Goal: Complete application form: Complete application form

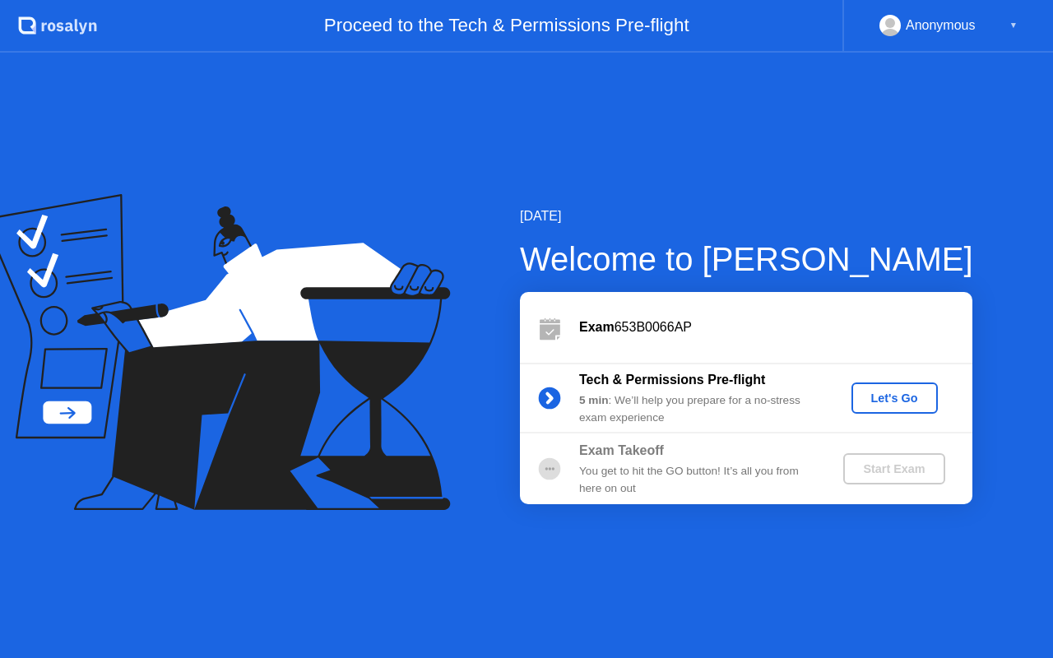
click at [891, 396] on div "Let's Go" at bounding box center [894, 397] width 73 height 13
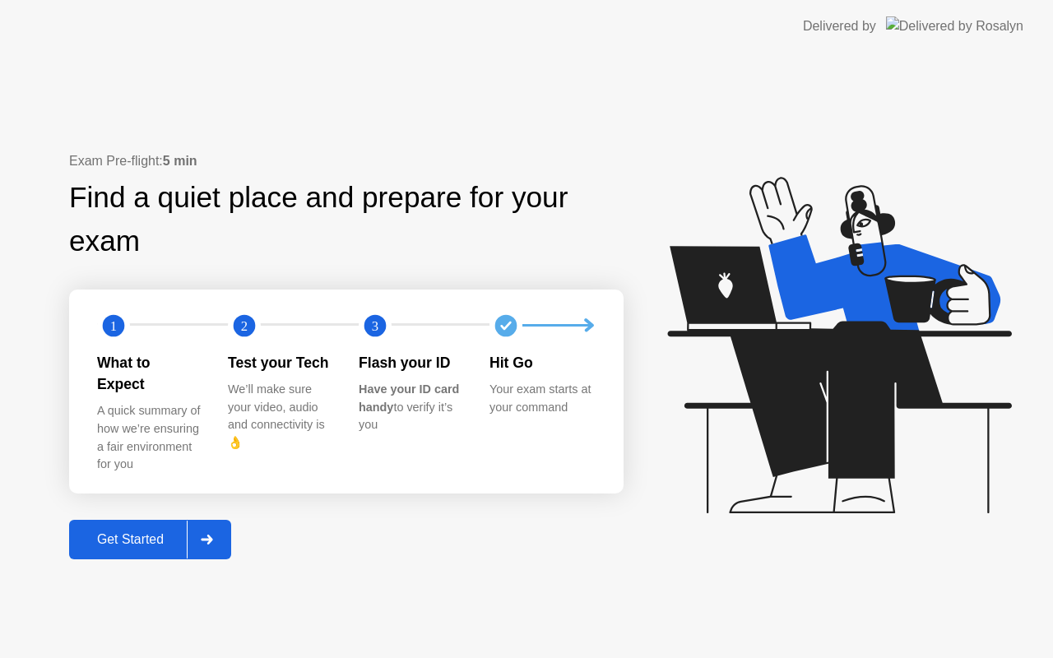
click at [150, 538] on div "Get Started" at bounding box center [130, 539] width 113 height 15
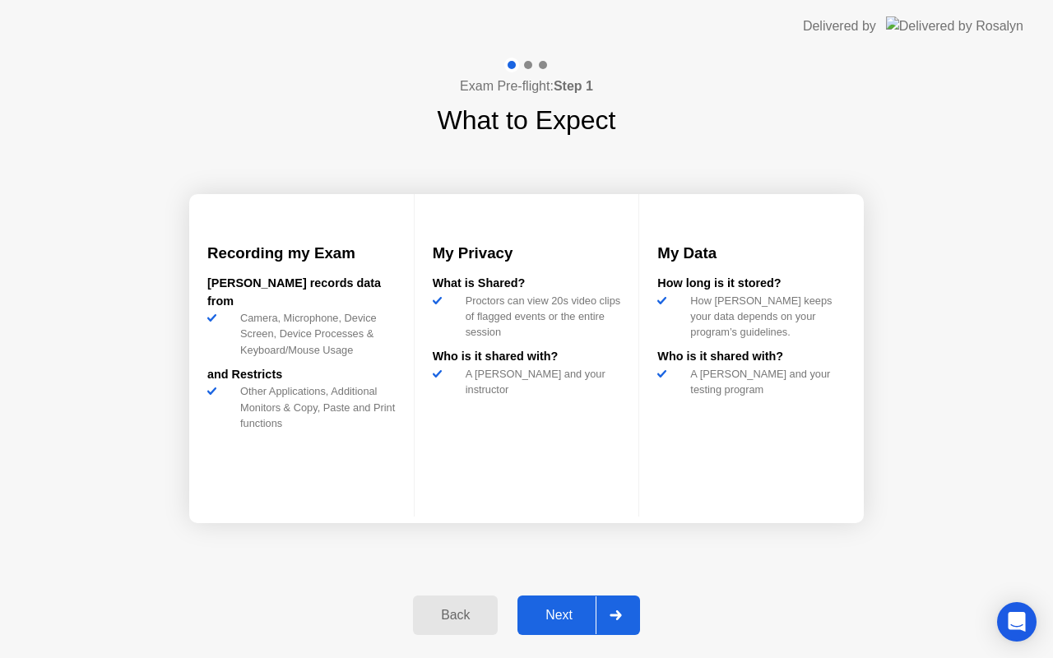
click at [560, 591] on div "Back Next" at bounding box center [526, 615] width 247 height 76
click at [560, 608] on div "Next" at bounding box center [558, 615] width 73 height 15
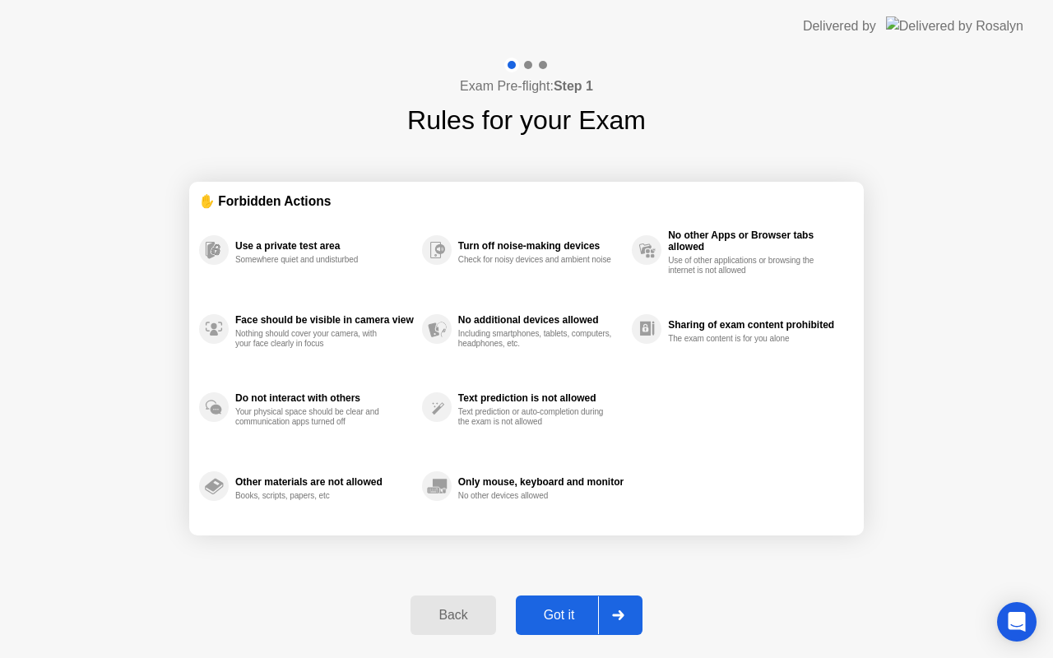
click at [561, 622] on div "Got it" at bounding box center [559, 615] width 77 height 15
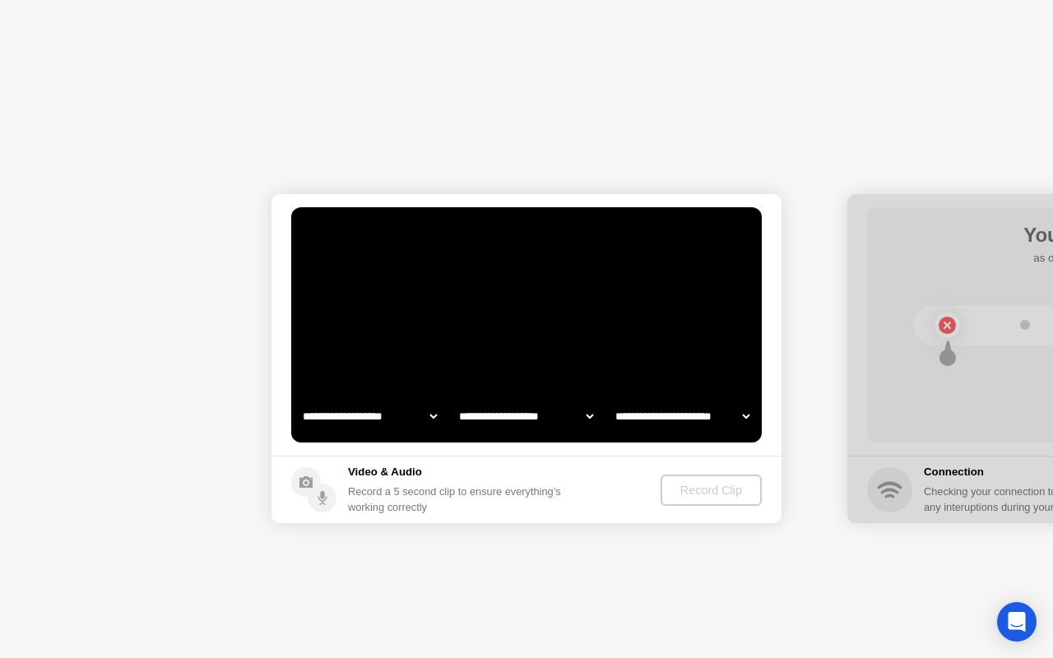
select select "**********"
select select "*******"
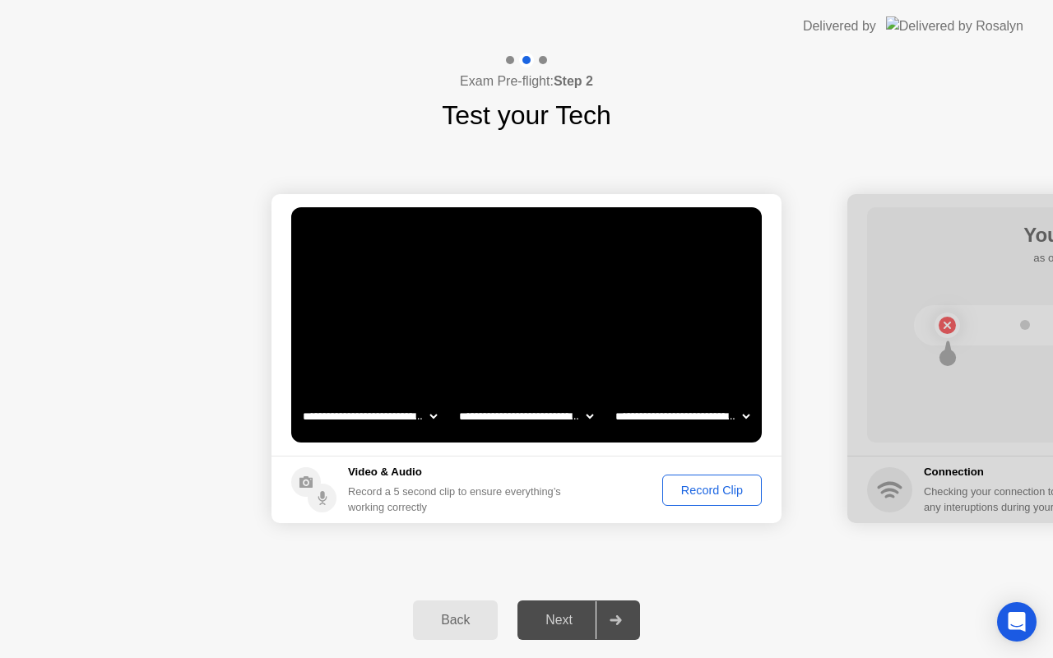
click at [571, 613] on div "Next" at bounding box center [558, 620] width 73 height 15
click at [669, 496] on div "Record Clip" at bounding box center [712, 490] width 88 height 13
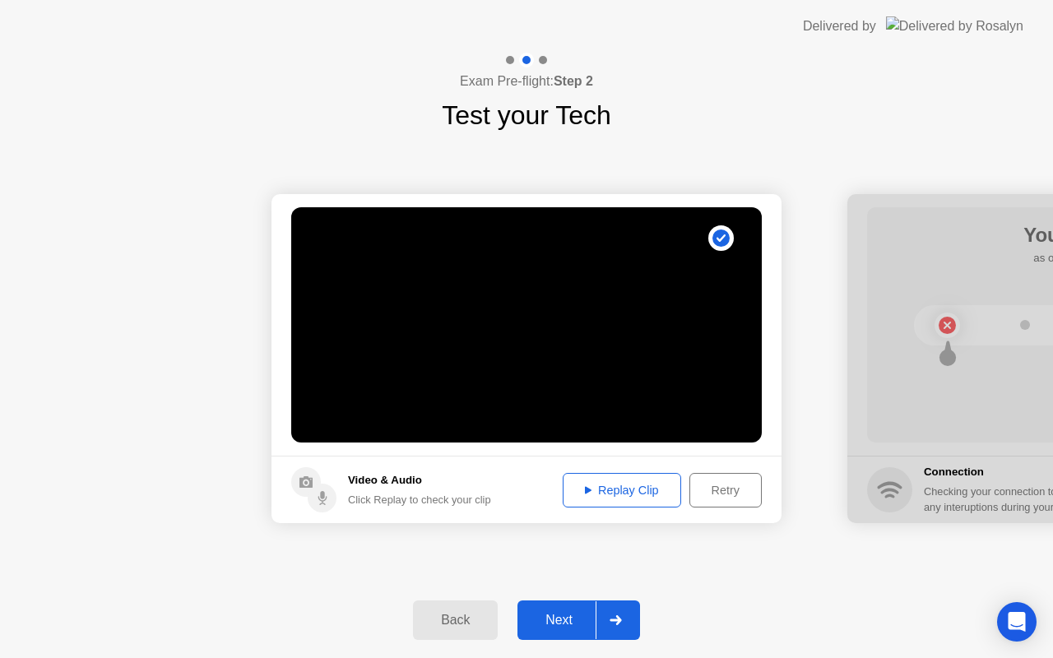
click at [615, 488] on div "Replay Clip" at bounding box center [621, 490] width 107 height 13
click at [551, 615] on div "Next" at bounding box center [558, 620] width 73 height 15
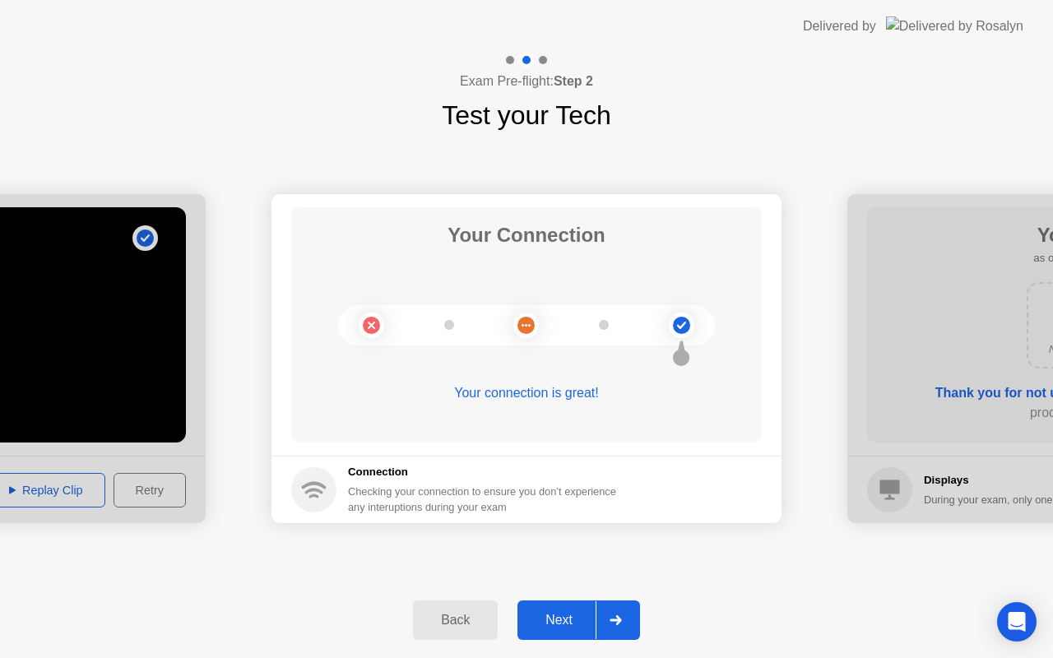
click at [562, 615] on div "Next" at bounding box center [558, 620] width 73 height 15
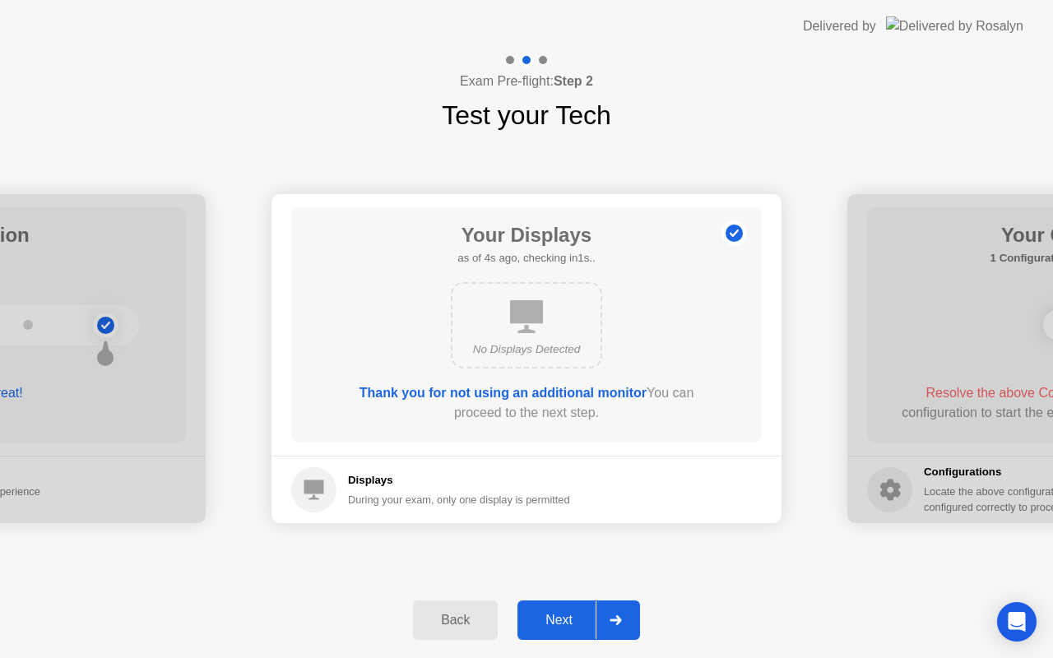
click at [569, 613] on div "Next" at bounding box center [558, 620] width 73 height 15
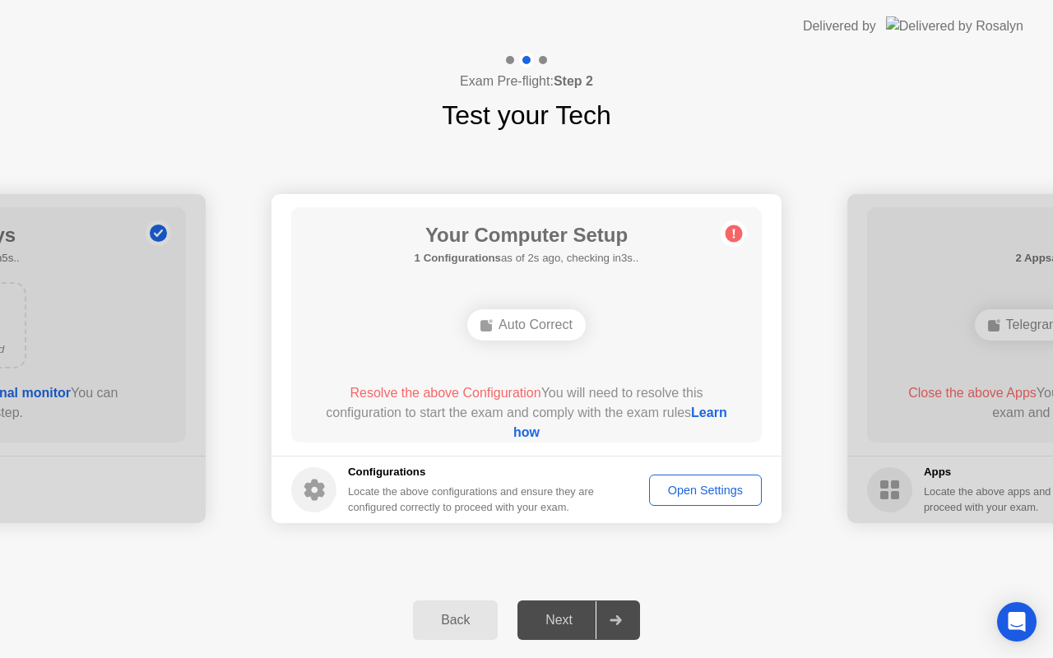
click at [465, 388] on span "Resolve the above Configuration" at bounding box center [444, 393] width 191 height 14
click at [671, 492] on div "Open Settings" at bounding box center [705, 490] width 101 height 13
click at [516, 337] on div "Auto Correct" at bounding box center [526, 324] width 118 height 31
click at [506, 334] on div "Auto Correct" at bounding box center [526, 324] width 118 height 31
click at [736, 237] on circle at bounding box center [733, 233] width 17 height 17
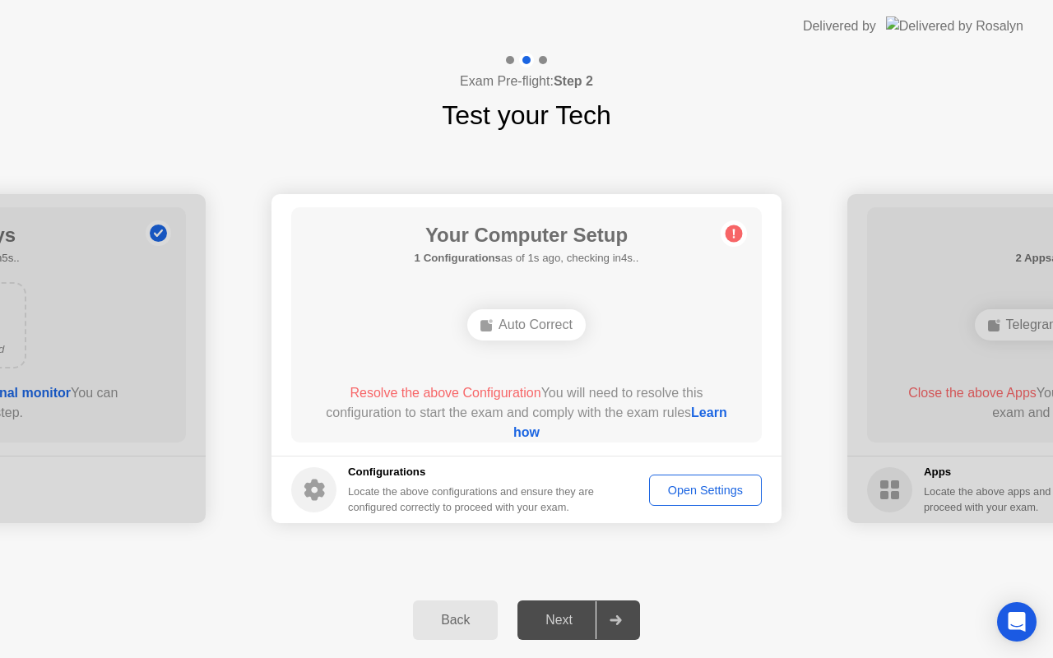
click at [527, 433] on link "Learn how" at bounding box center [620, 422] width 214 height 34
click at [698, 493] on div "Open Settings" at bounding box center [705, 490] width 101 height 13
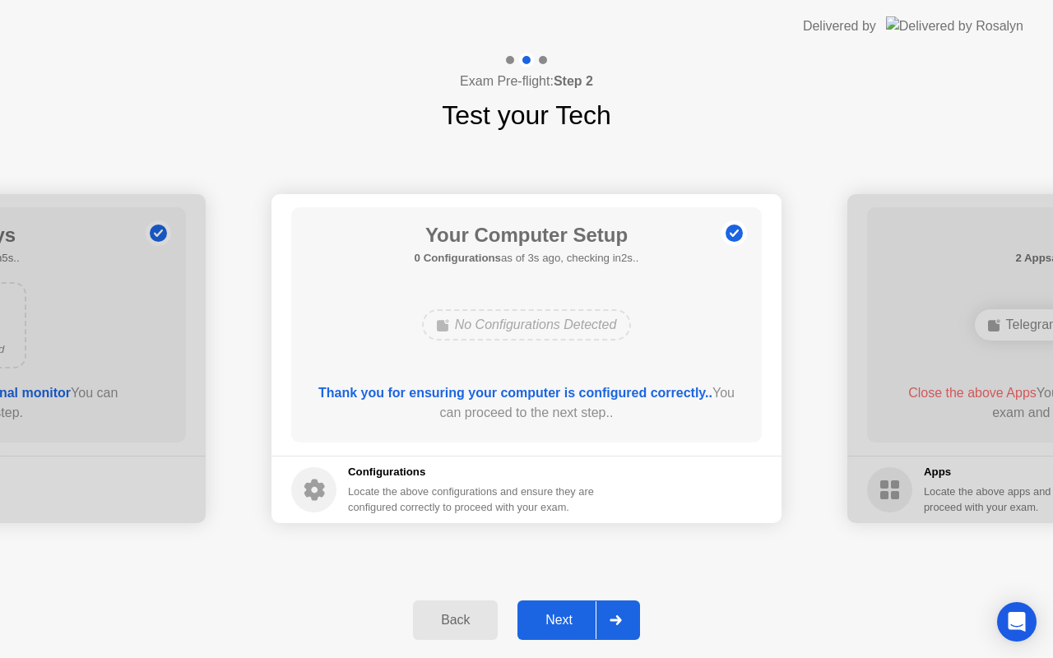
click at [566, 621] on div "Next" at bounding box center [558, 620] width 73 height 15
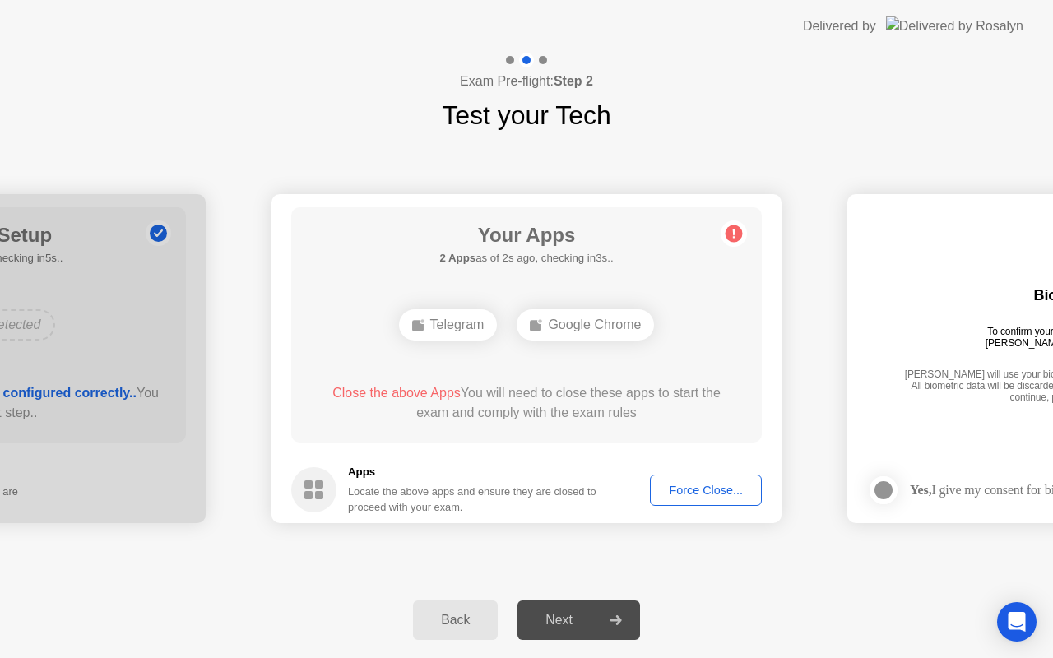
click at [688, 491] on div "Force Close..." at bounding box center [705, 490] width 100 height 13
click at [687, 490] on div "Force Close..." at bounding box center [705, 490] width 100 height 13
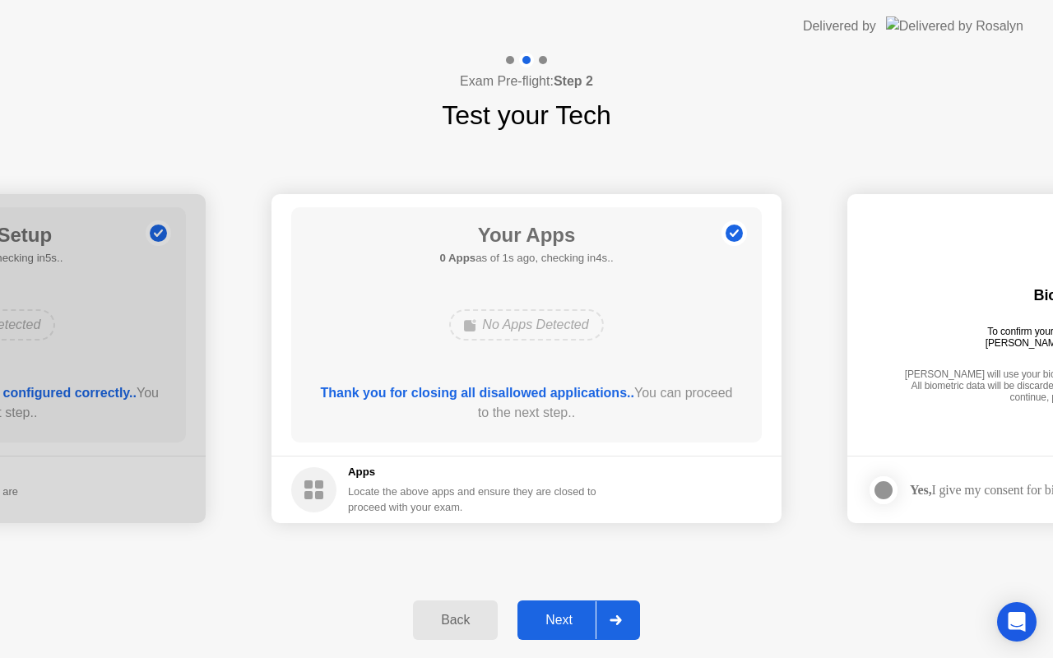
click at [563, 619] on div "Next" at bounding box center [558, 620] width 73 height 15
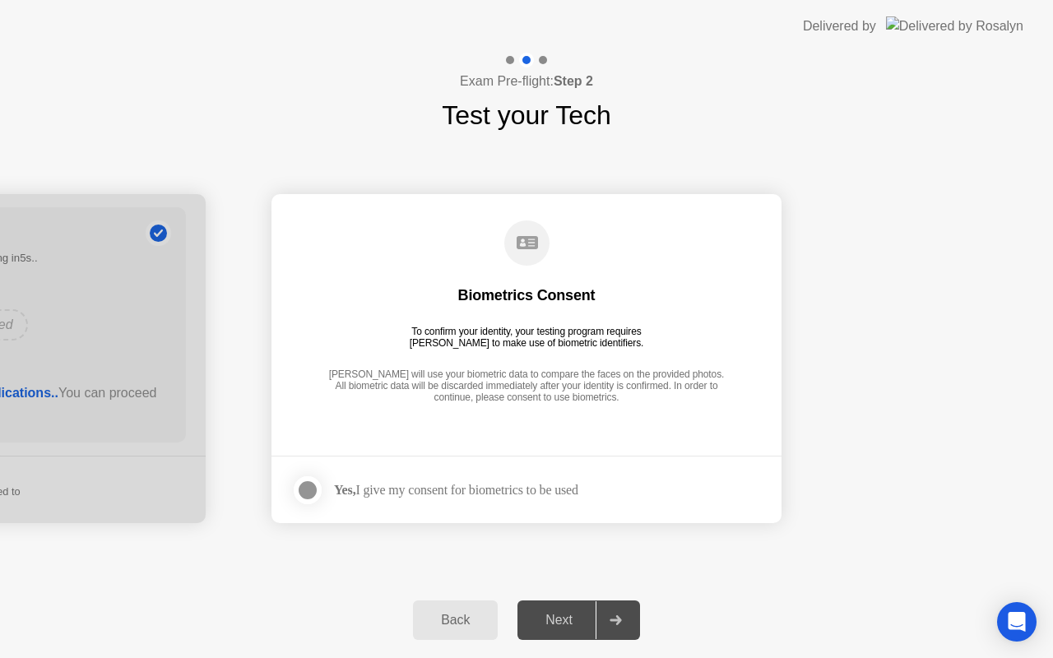
click at [331, 502] on app-checkbox at bounding box center [312, 490] width 43 height 33
click at [309, 490] on div at bounding box center [308, 490] width 20 height 20
click at [556, 622] on div "Next" at bounding box center [558, 620] width 73 height 15
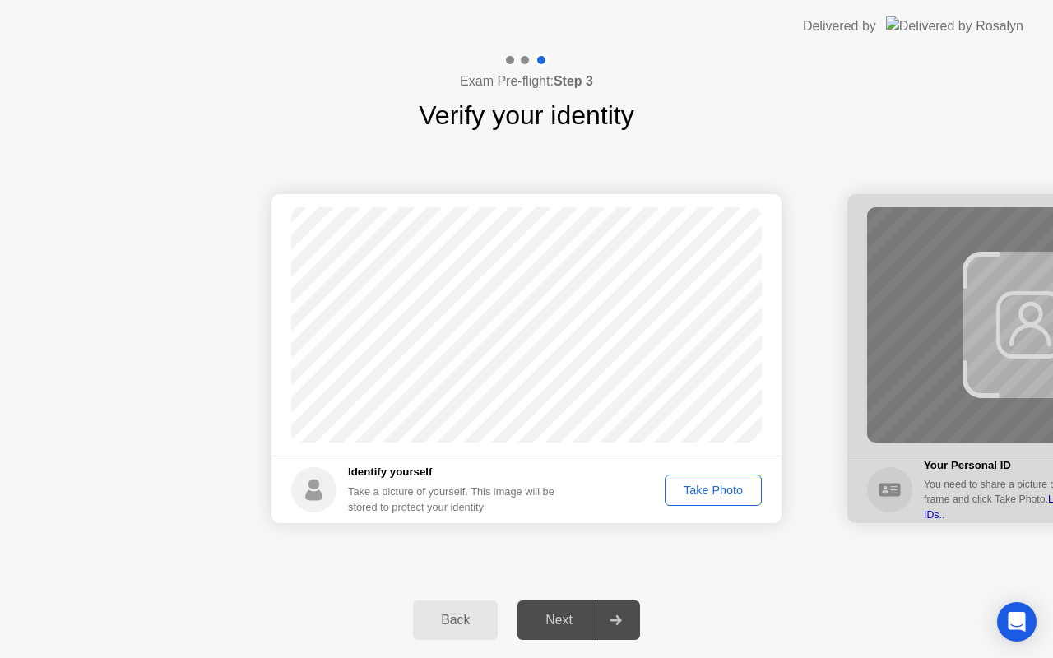
click at [691, 491] on div "Take Photo" at bounding box center [713, 490] width 86 height 13
click at [710, 488] on div "Retake" at bounding box center [724, 490] width 64 height 13
click at [710, 488] on div "Take Photo" at bounding box center [713, 490] width 86 height 13
click at [574, 618] on div "Next" at bounding box center [558, 620] width 73 height 15
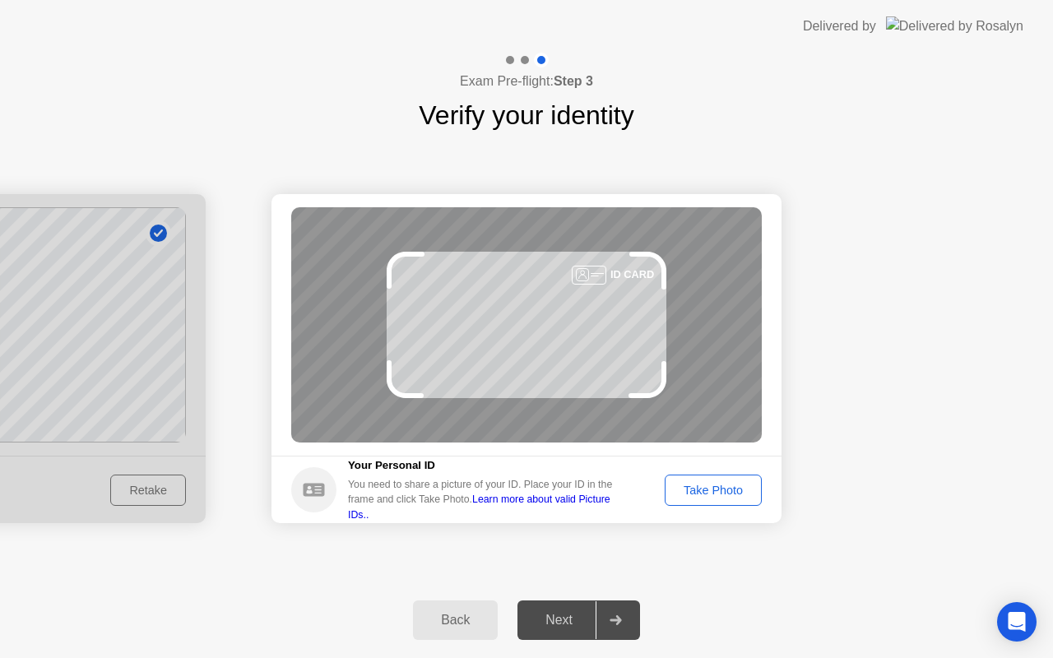
click at [715, 484] on div "Take Photo" at bounding box center [713, 490] width 86 height 13
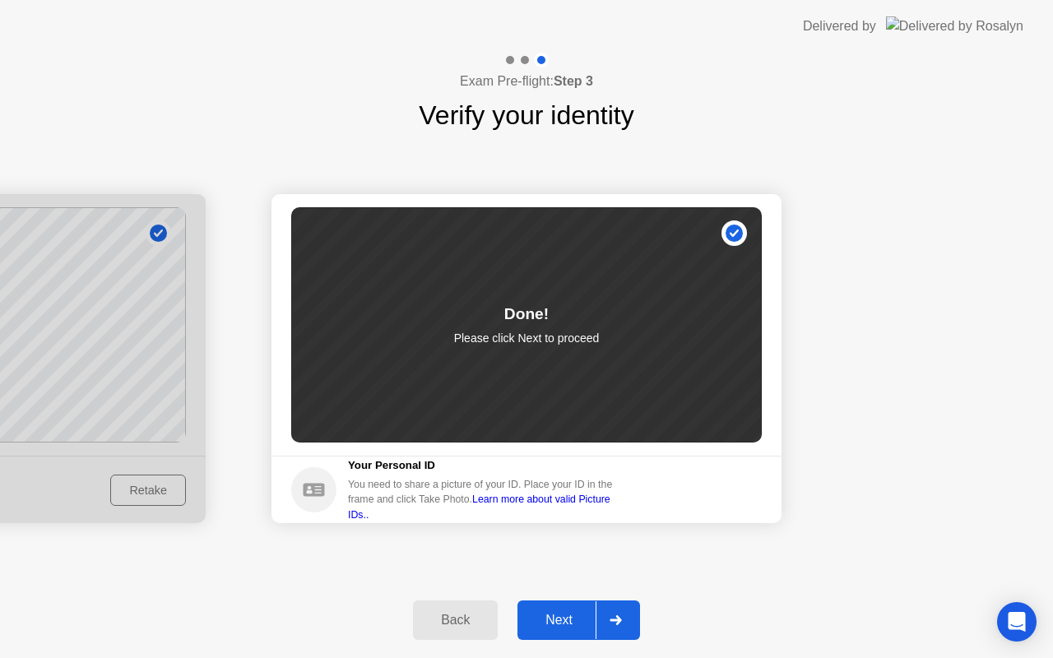
click at [579, 618] on div "Next" at bounding box center [558, 620] width 73 height 15
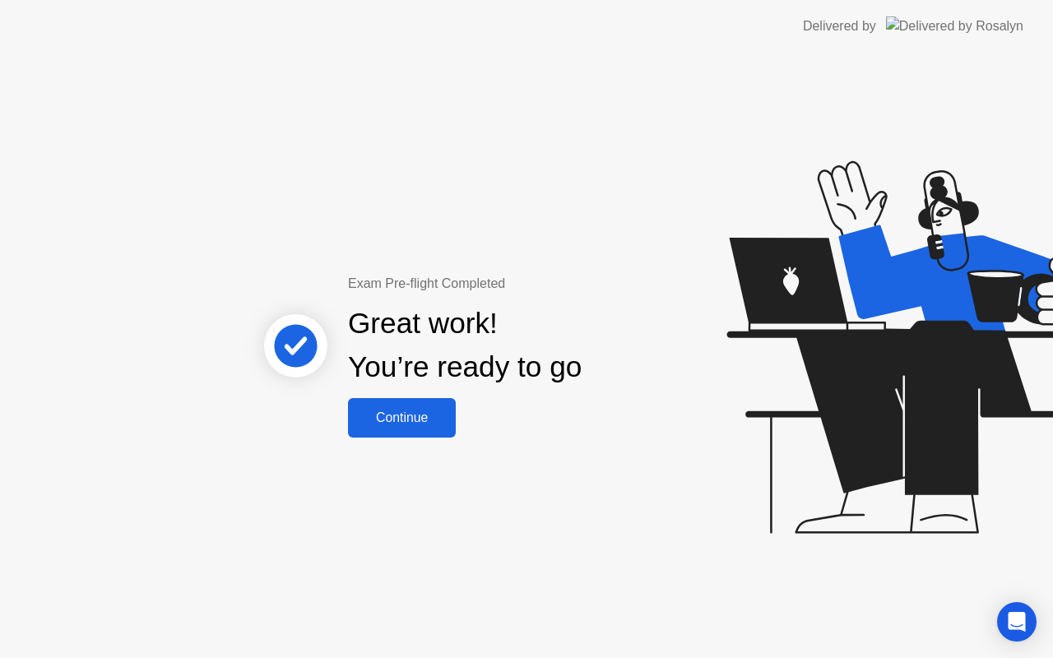
click at [436, 410] on div "Continue" at bounding box center [402, 417] width 98 height 15
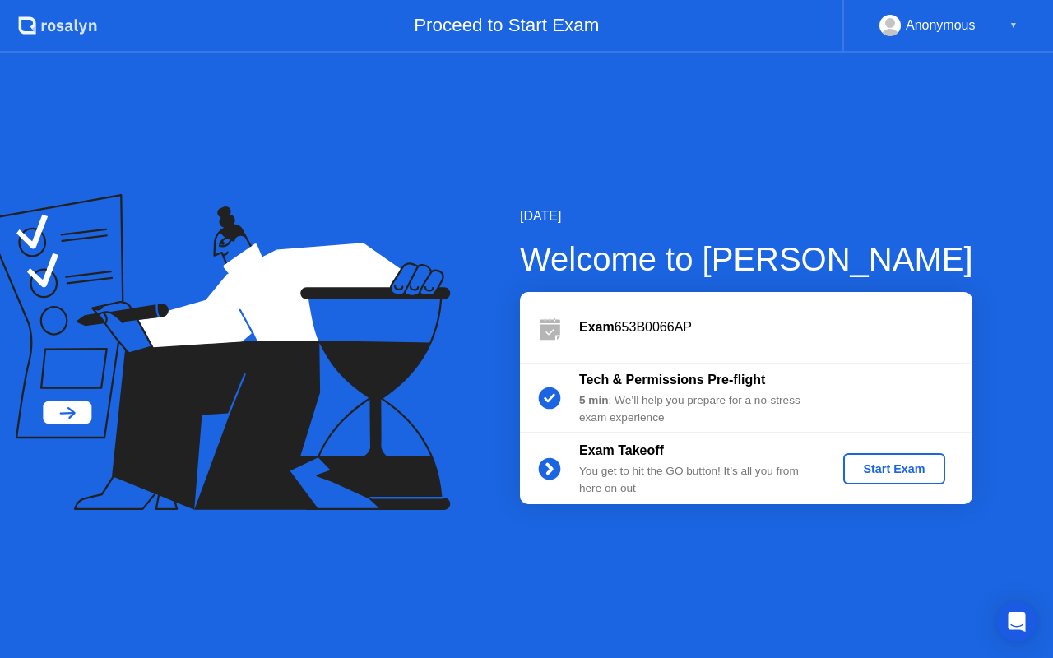
click at [867, 465] on div "Start Exam" at bounding box center [893, 468] width 88 height 13
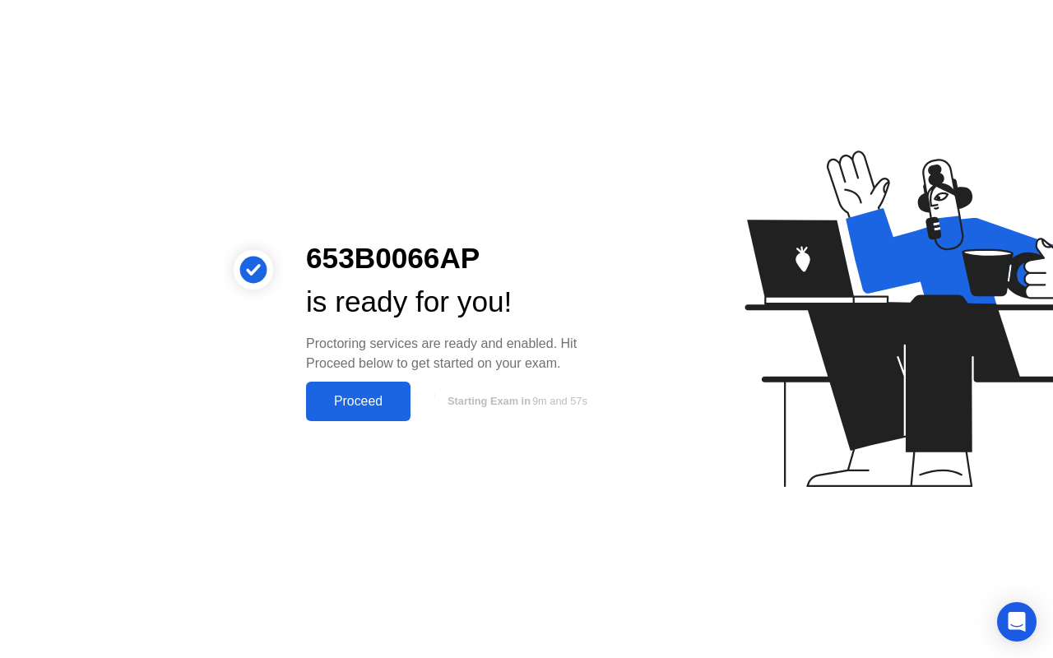
click at [368, 405] on div "Proceed" at bounding box center [358, 401] width 95 height 15
